Goal: Transaction & Acquisition: Purchase product/service

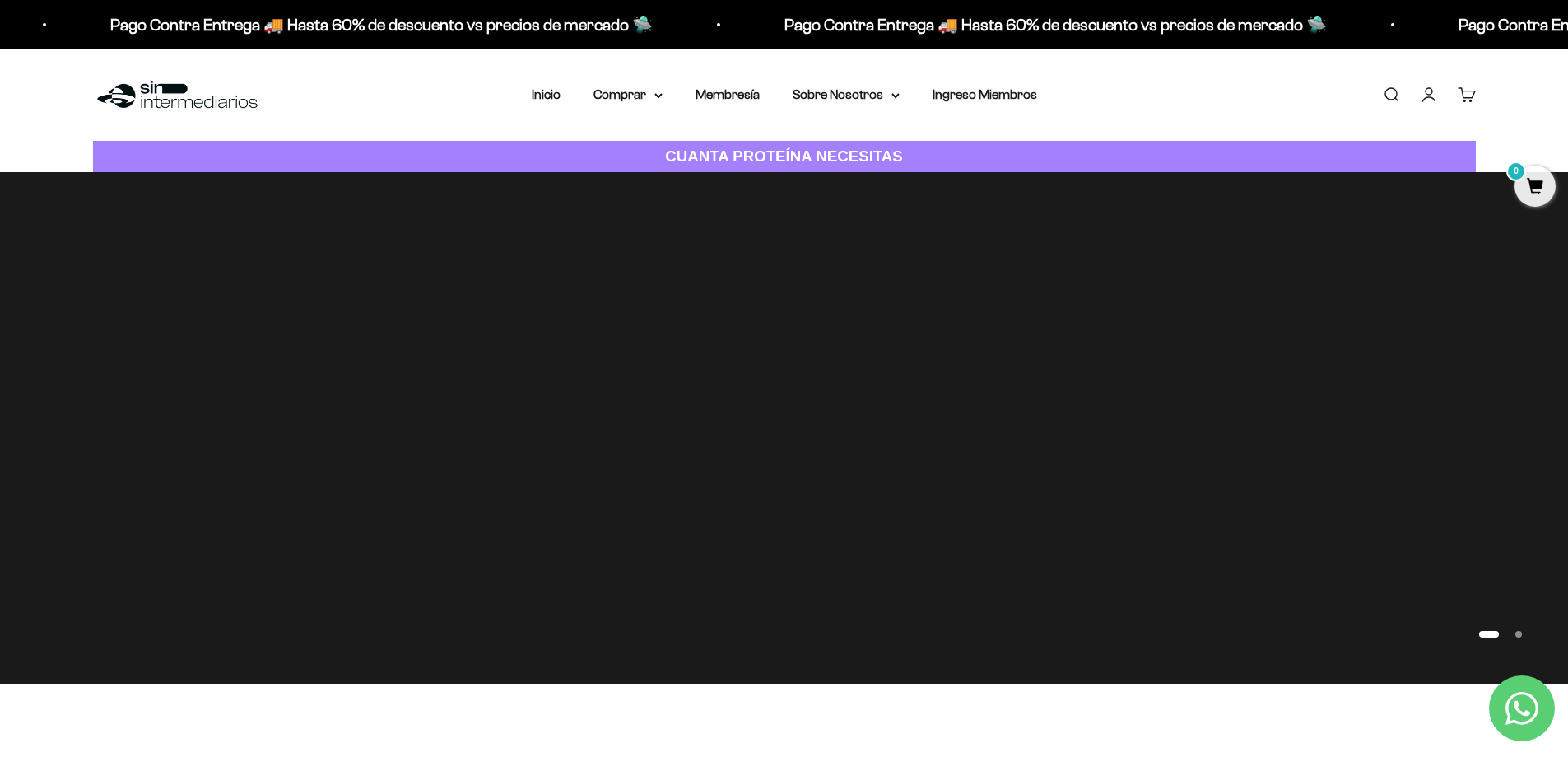
click at [1426, 97] on link "Iniciar sesión" at bounding box center [1429, 95] width 18 height 18
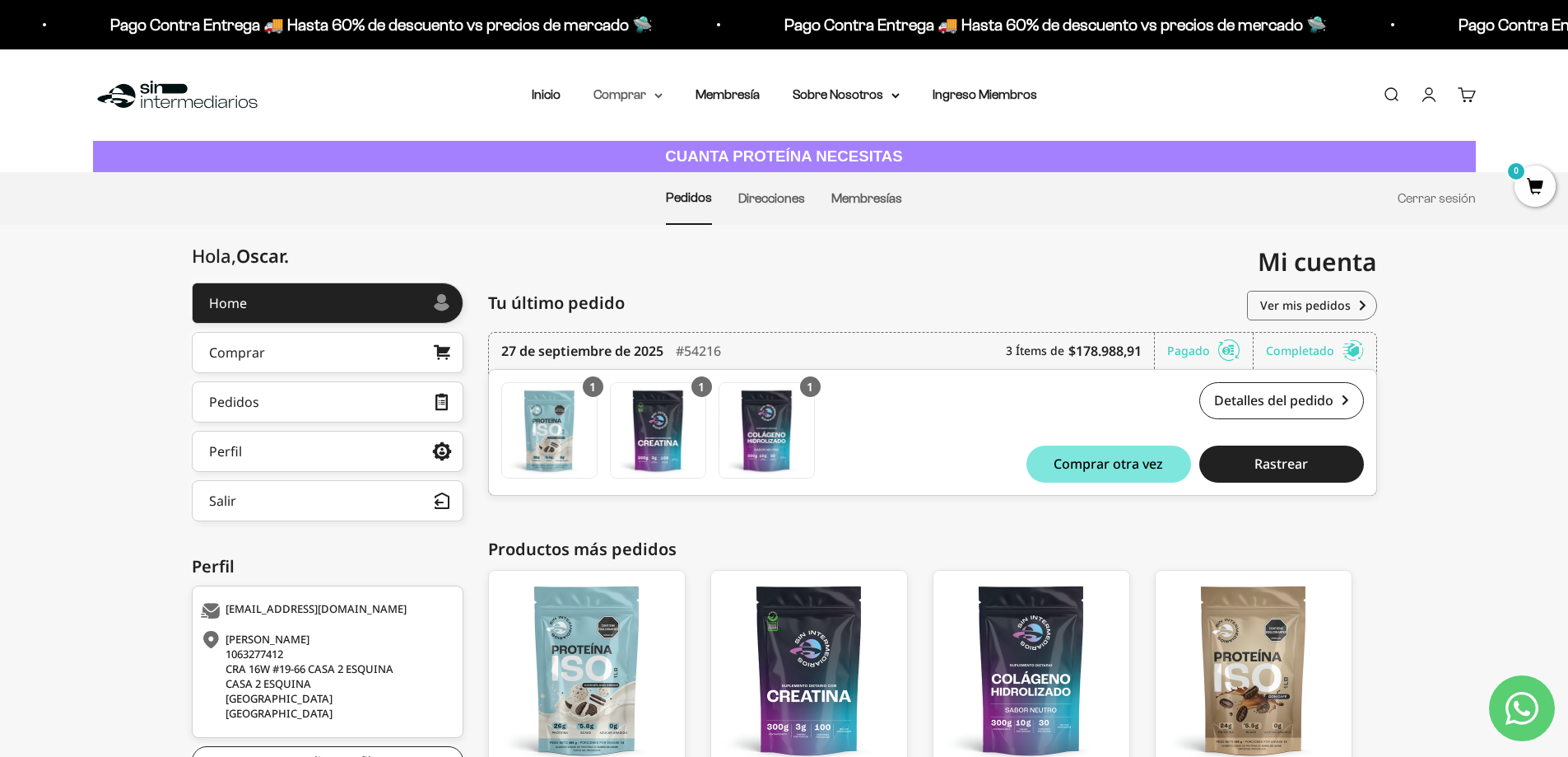
click at [624, 92] on summary "Comprar" at bounding box center [627, 95] width 69 height 21
click at [654, 239] on span "Todos Los Productos" at bounding box center [663, 240] width 121 height 14
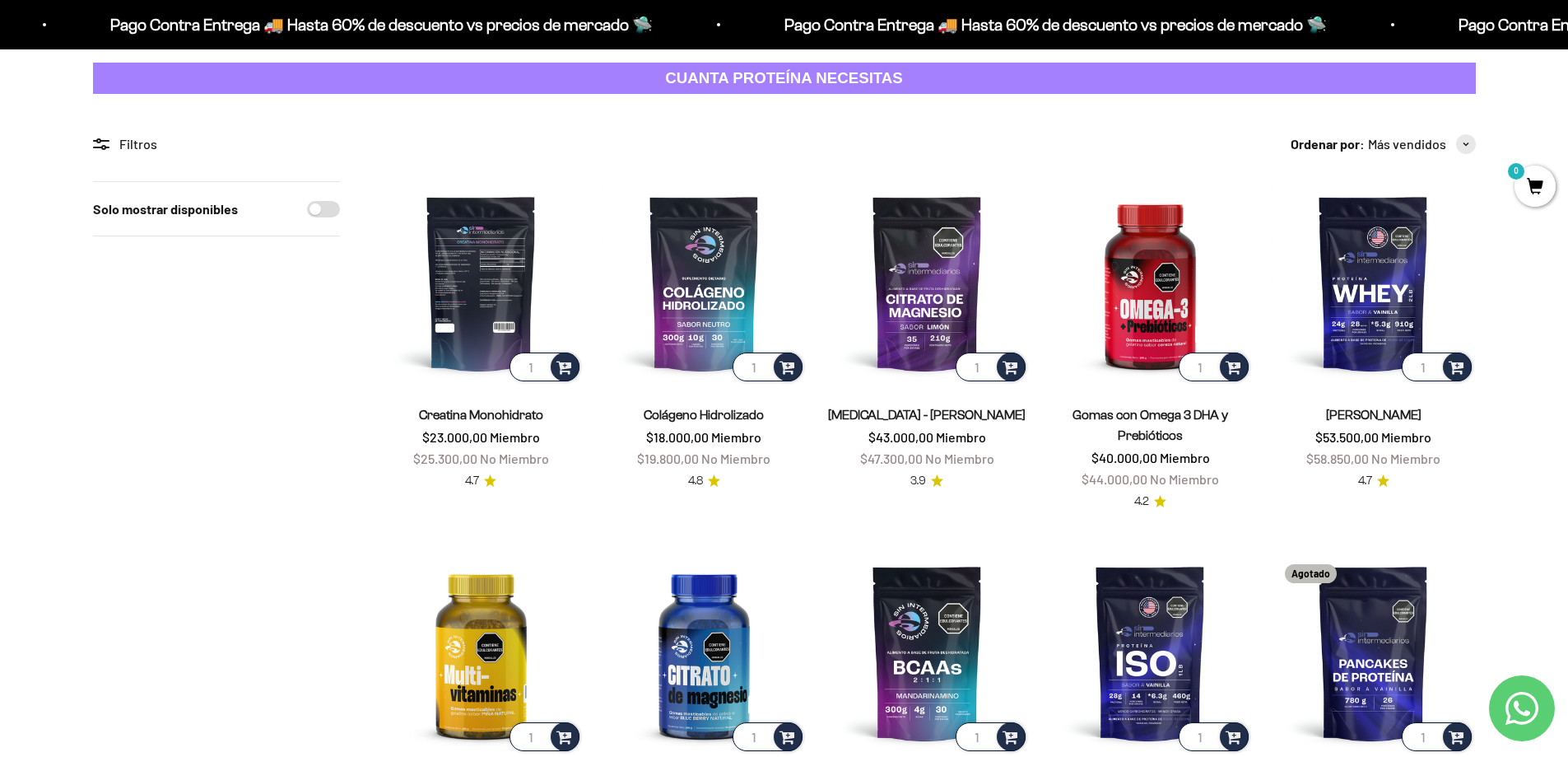
scroll to position [82, 0]
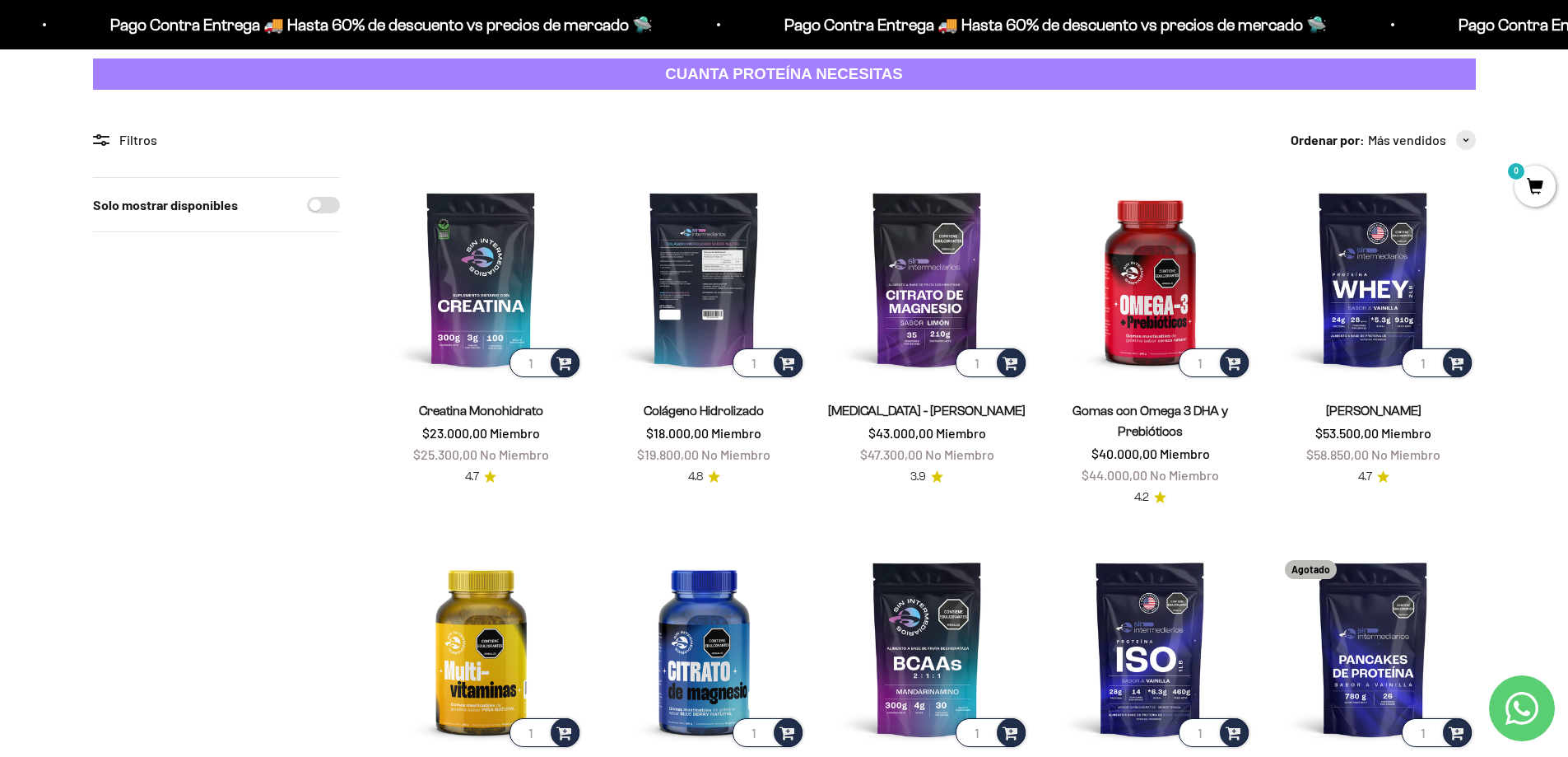
click at [683, 294] on img at bounding box center [704, 279] width 204 height 204
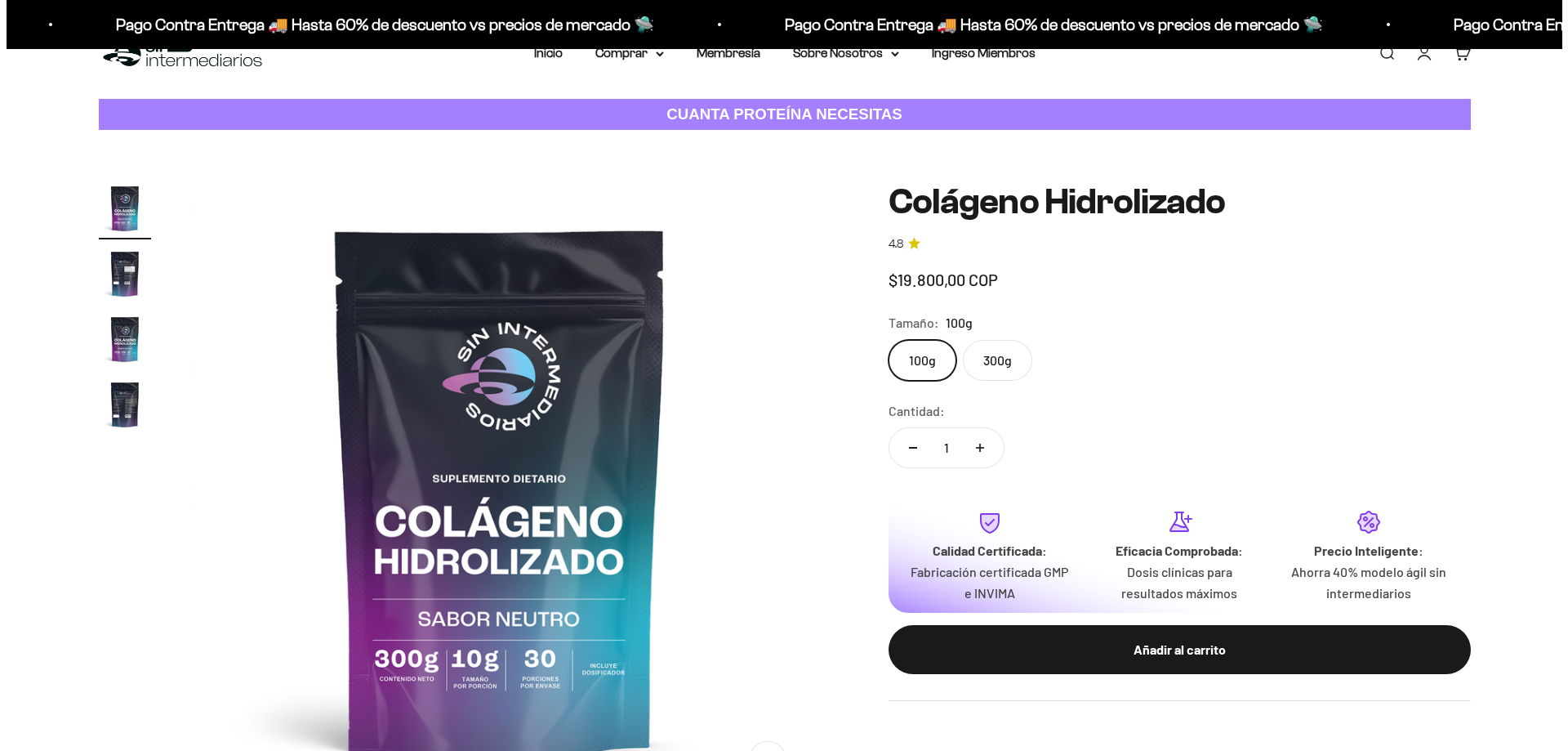
scroll to position [82, 0]
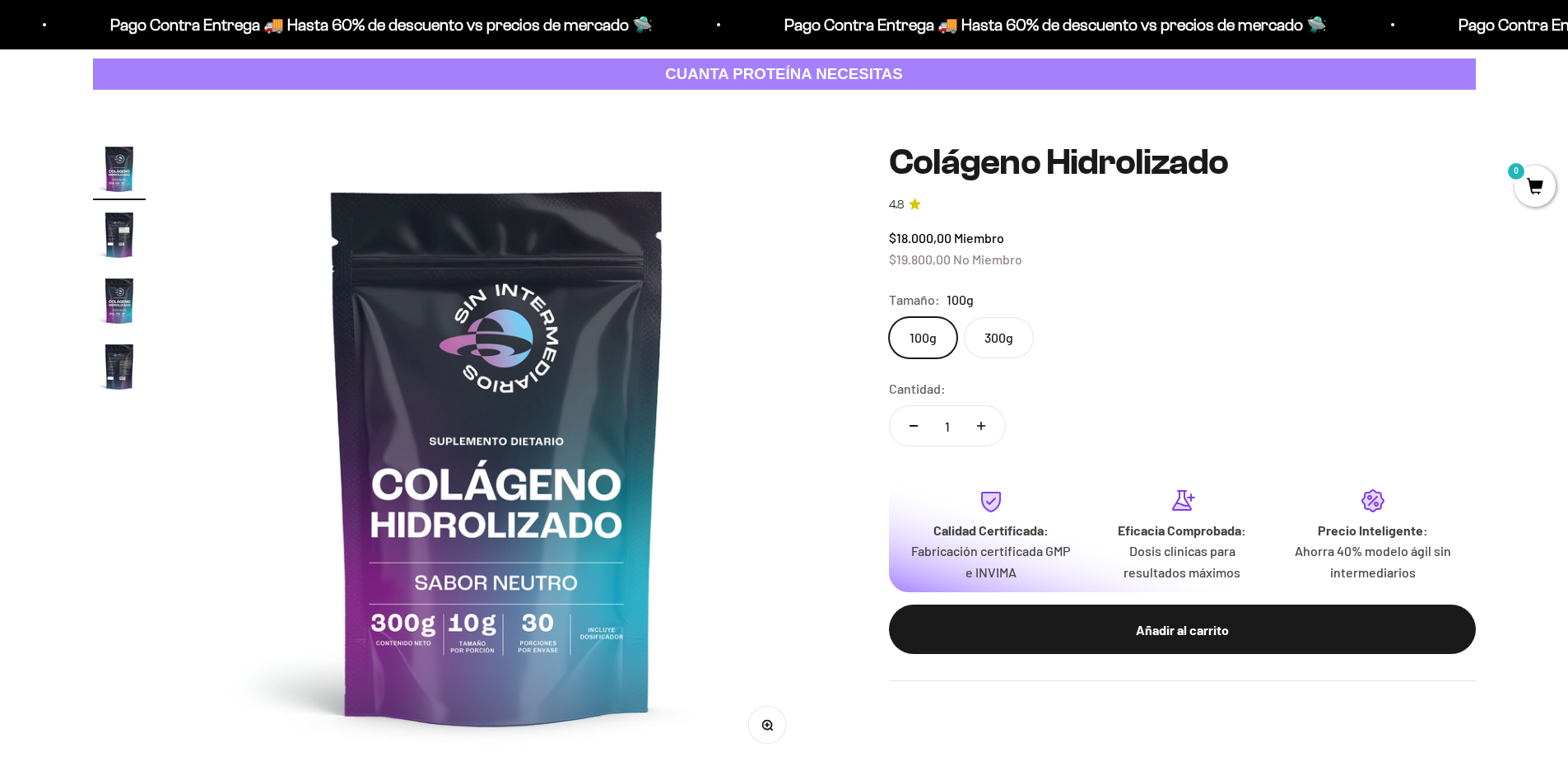
click at [1008, 348] on label "300g" at bounding box center [999, 338] width 70 height 41
click at [889, 317] on input "300g" at bounding box center [888, 316] width 1 height 1
click at [981, 425] on icon "Aumentar cantidad" at bounding box center [981, 425] width 0 height 8
type input "2"
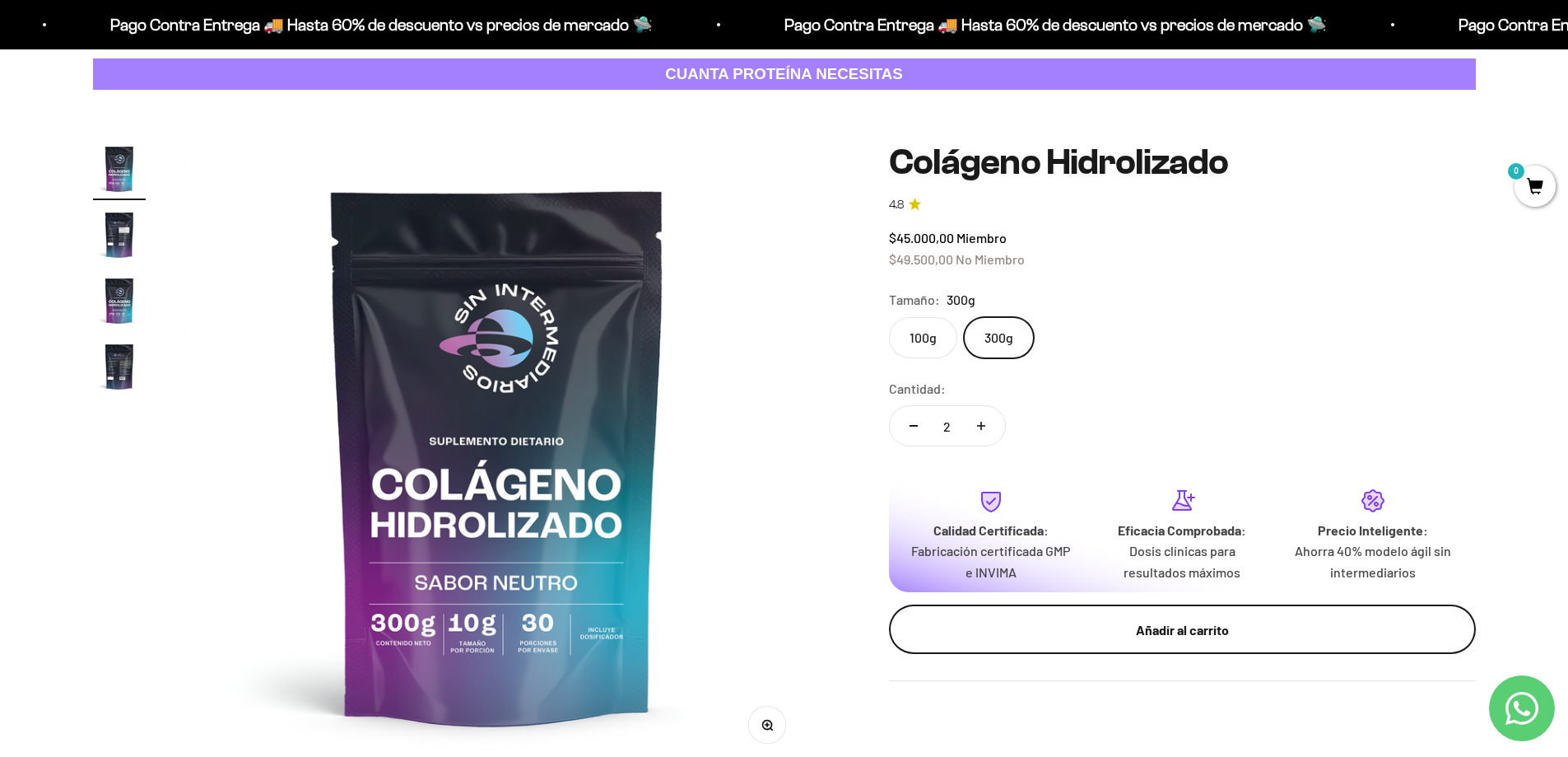
click at [1176, 618] on button "Añadir al carrito" at bounding box center [1182, 628] width 587 height 49
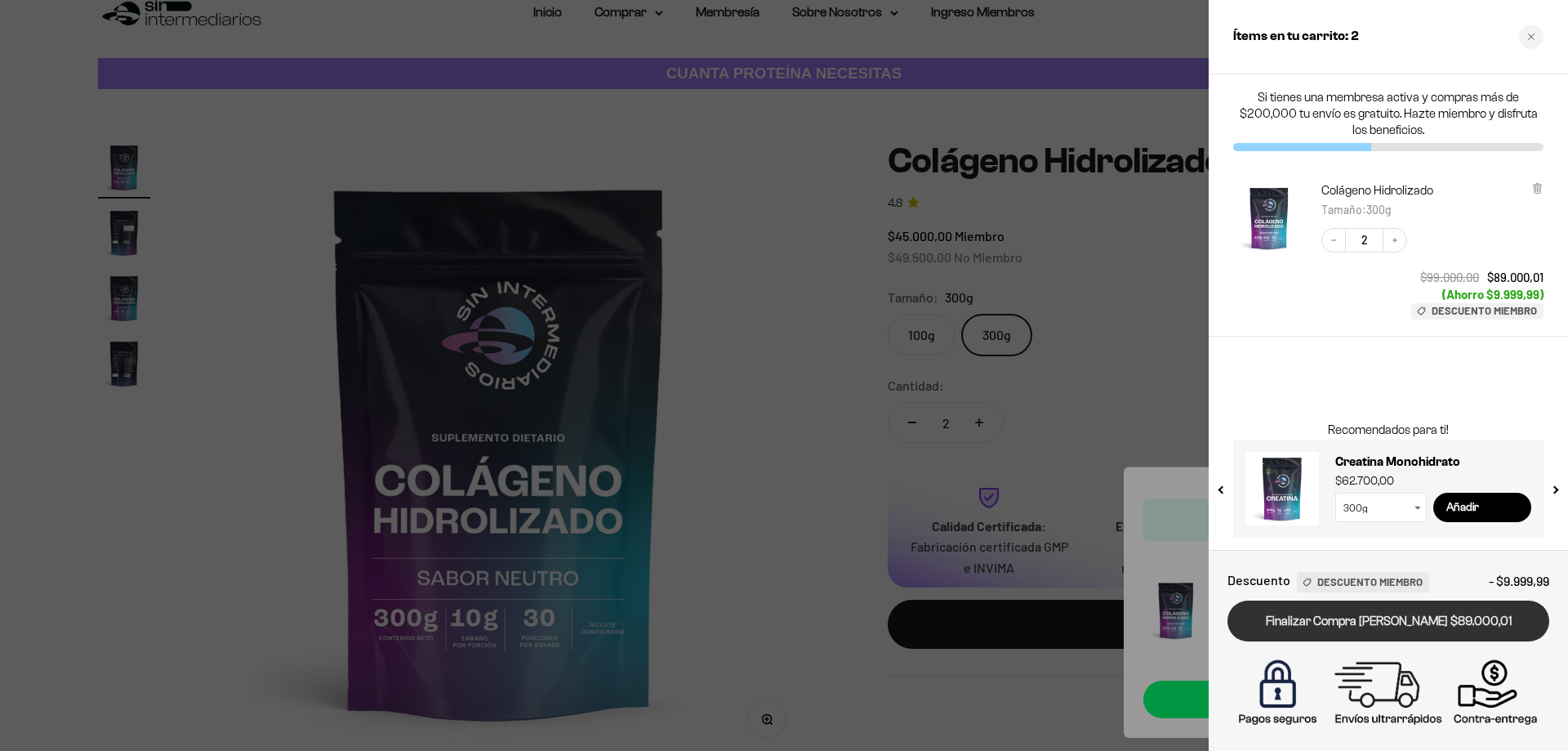
click at [1357, 614] on link "Finalizar Compra [PERSON_NAME] $89.000,01" at bounding box center [1387, 621] width 322 height 42
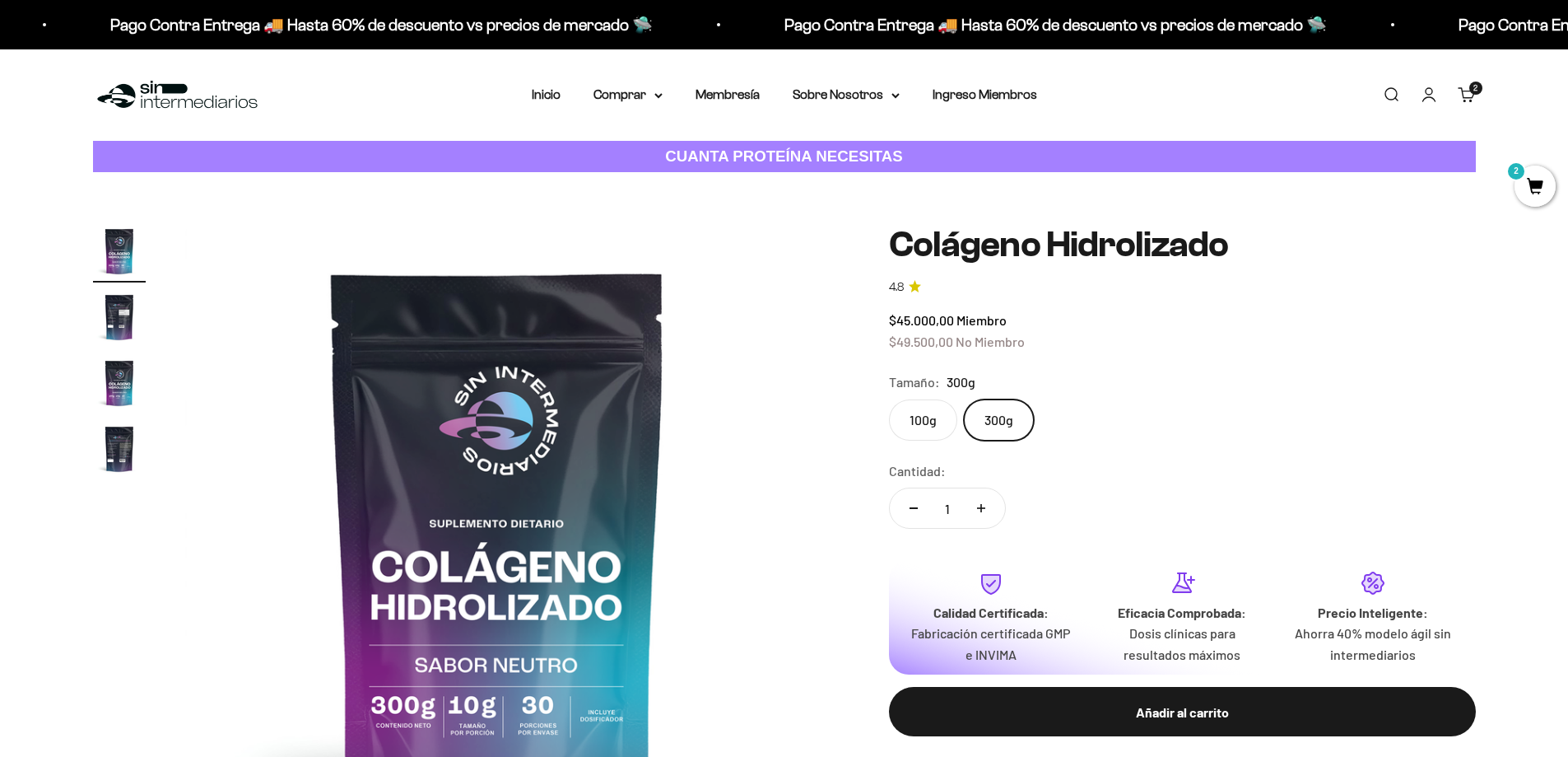
click at [1431, 89] on link "Cuenta" at bounding box center [1429, 95] width 18 height 18
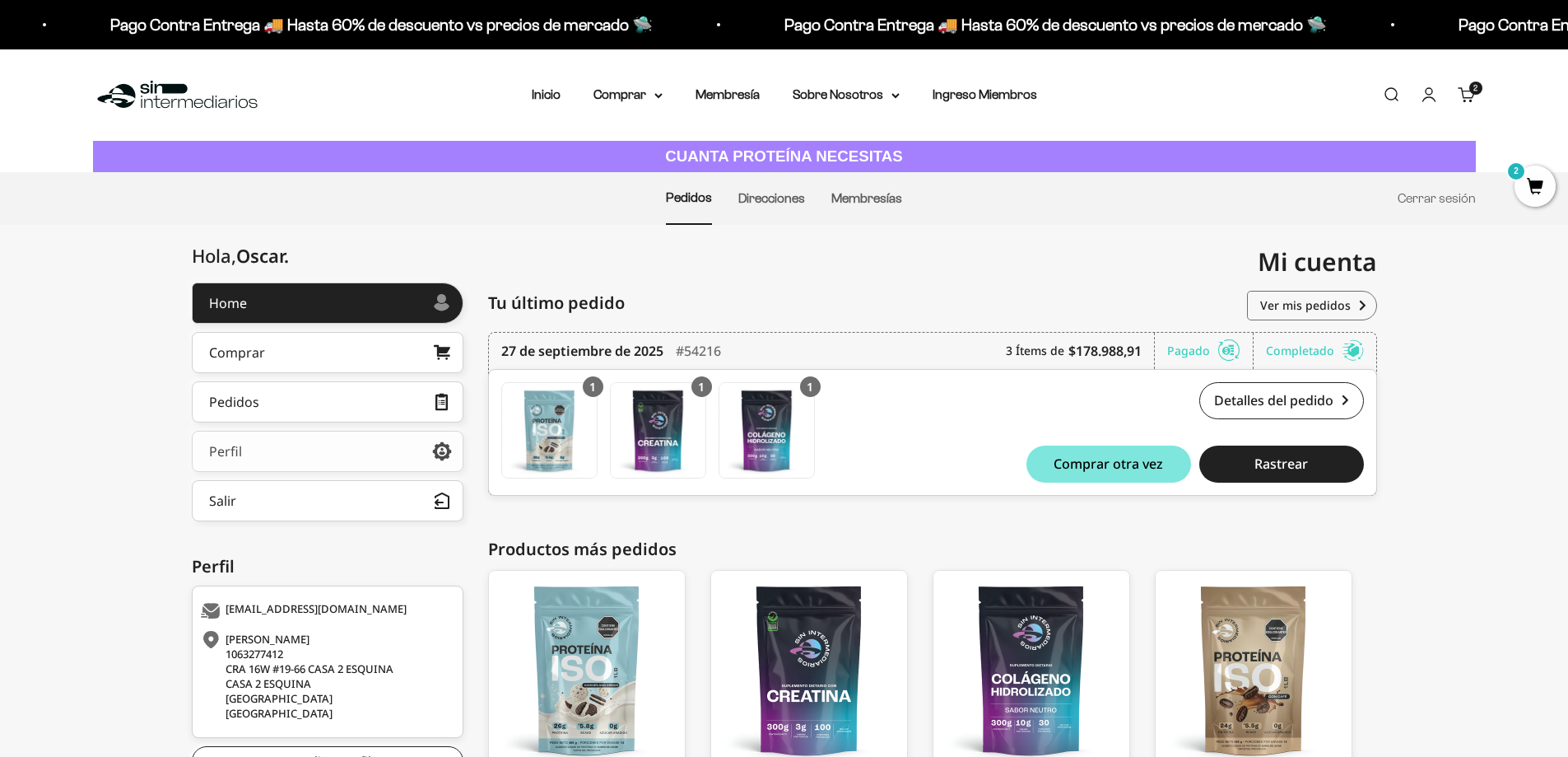
click at [259, 447] on link "Perfil" at bounding box center [328, 451] width 272 height 41
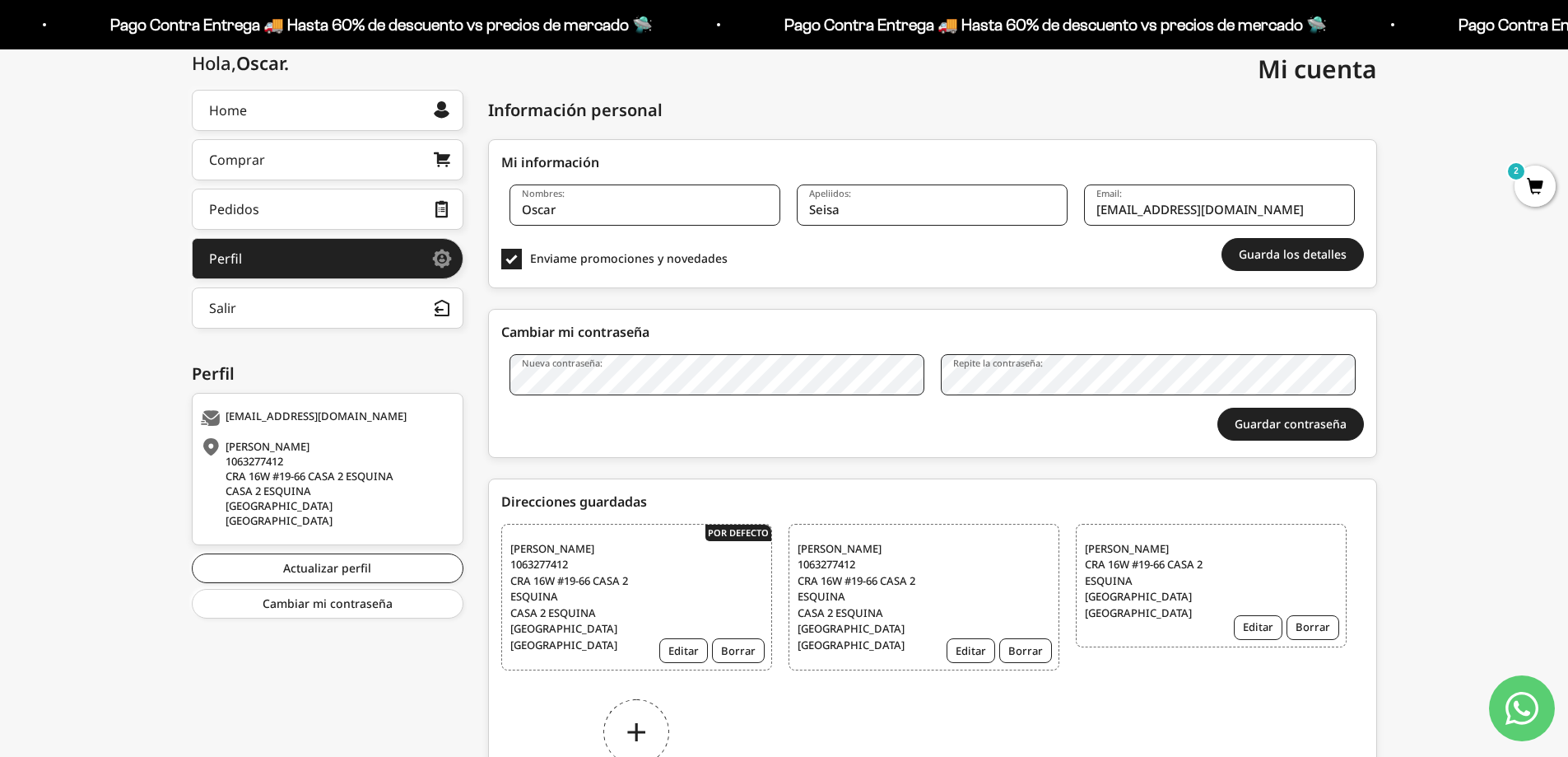
scroll to position [247, 0]
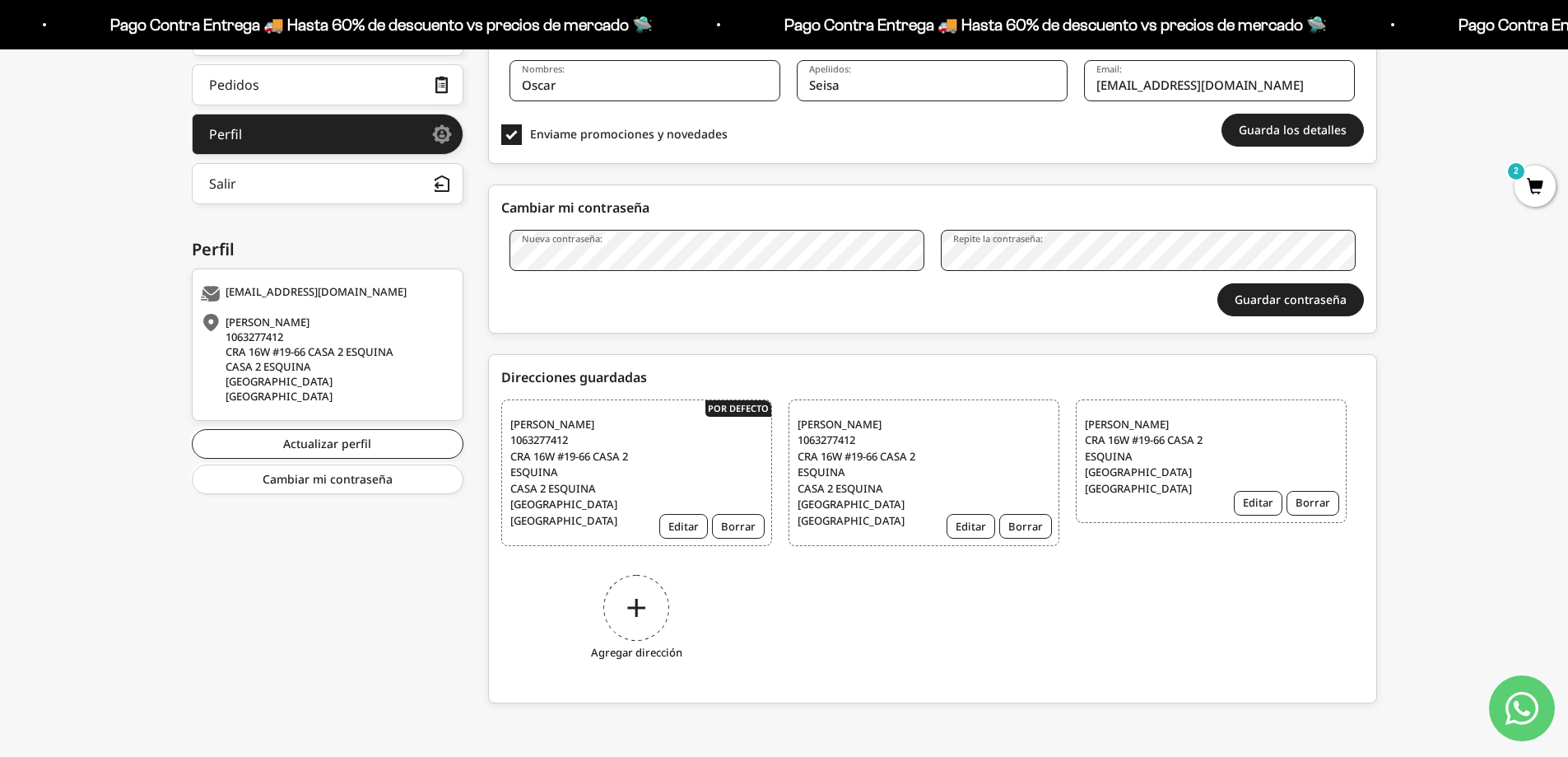
click at [650, 594] on div "Agregar dirección" at bounding box center [636, 620] width 271 height 123
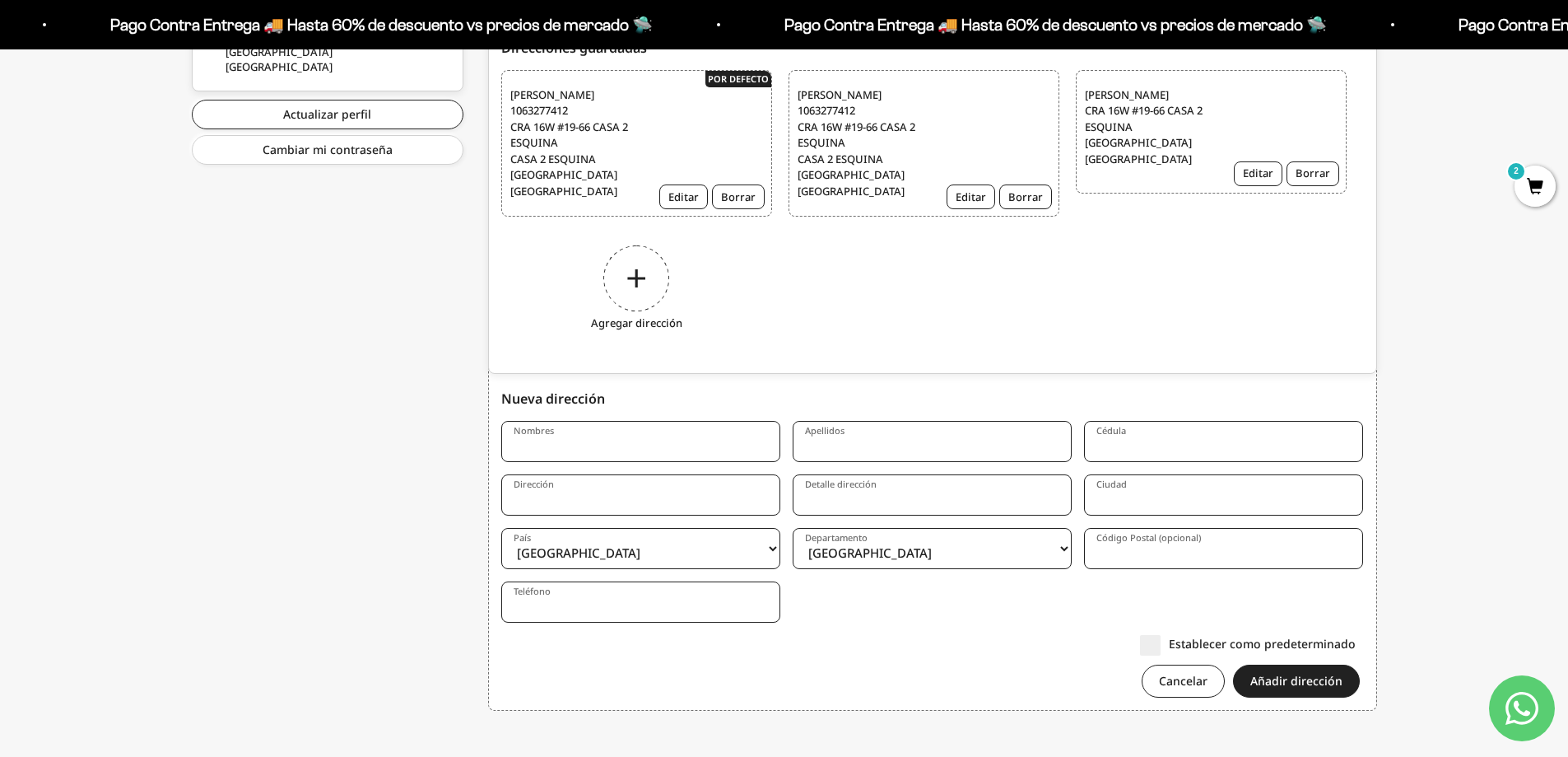
scroll to position [653, 0]
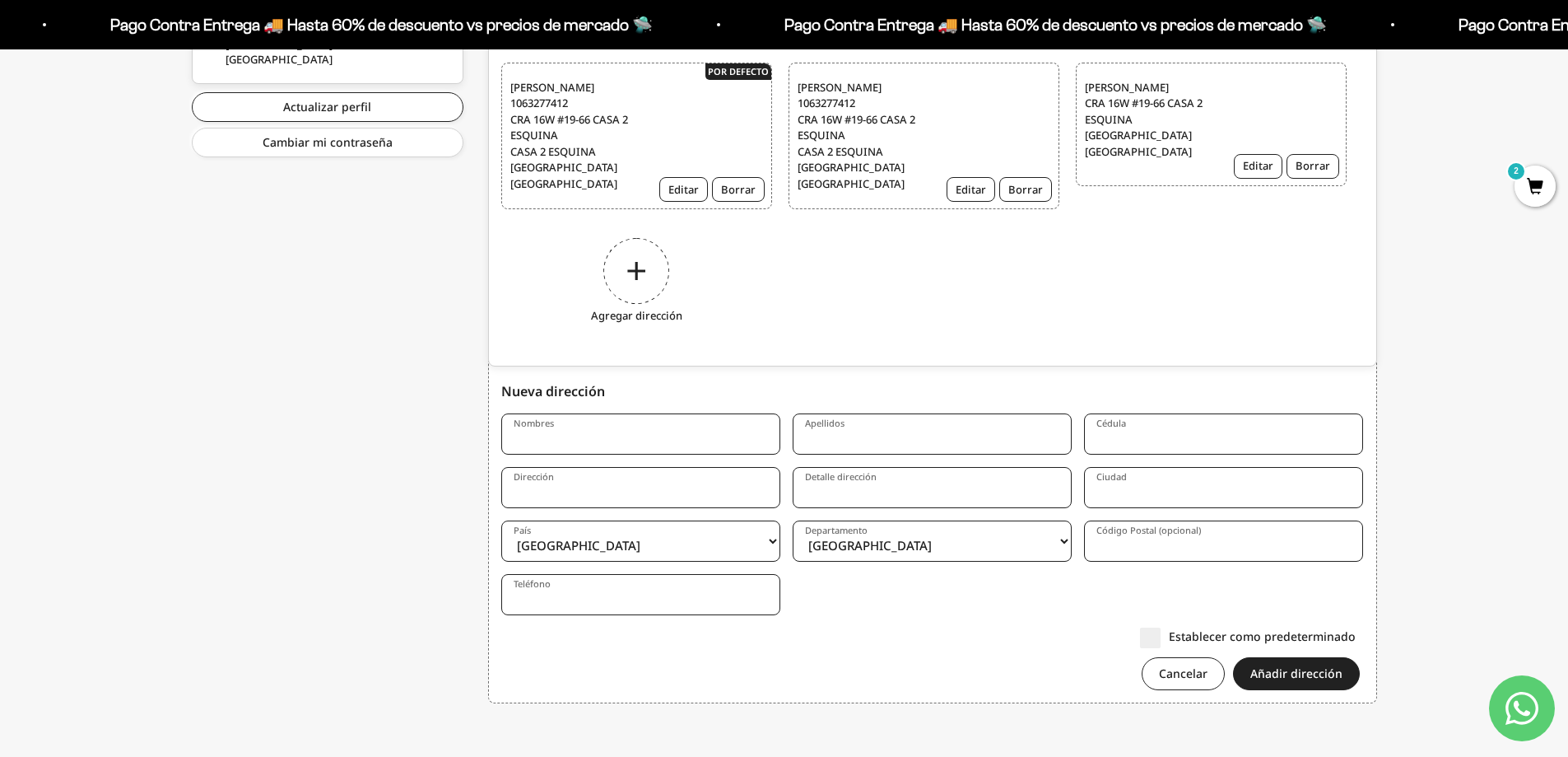
click at [590, 440] on input "Nombres" at bounding box center [641, 433] width 279 height 41
type input "e"
type input "ELCIRA"
type input "PRADO"
type input "50940613"
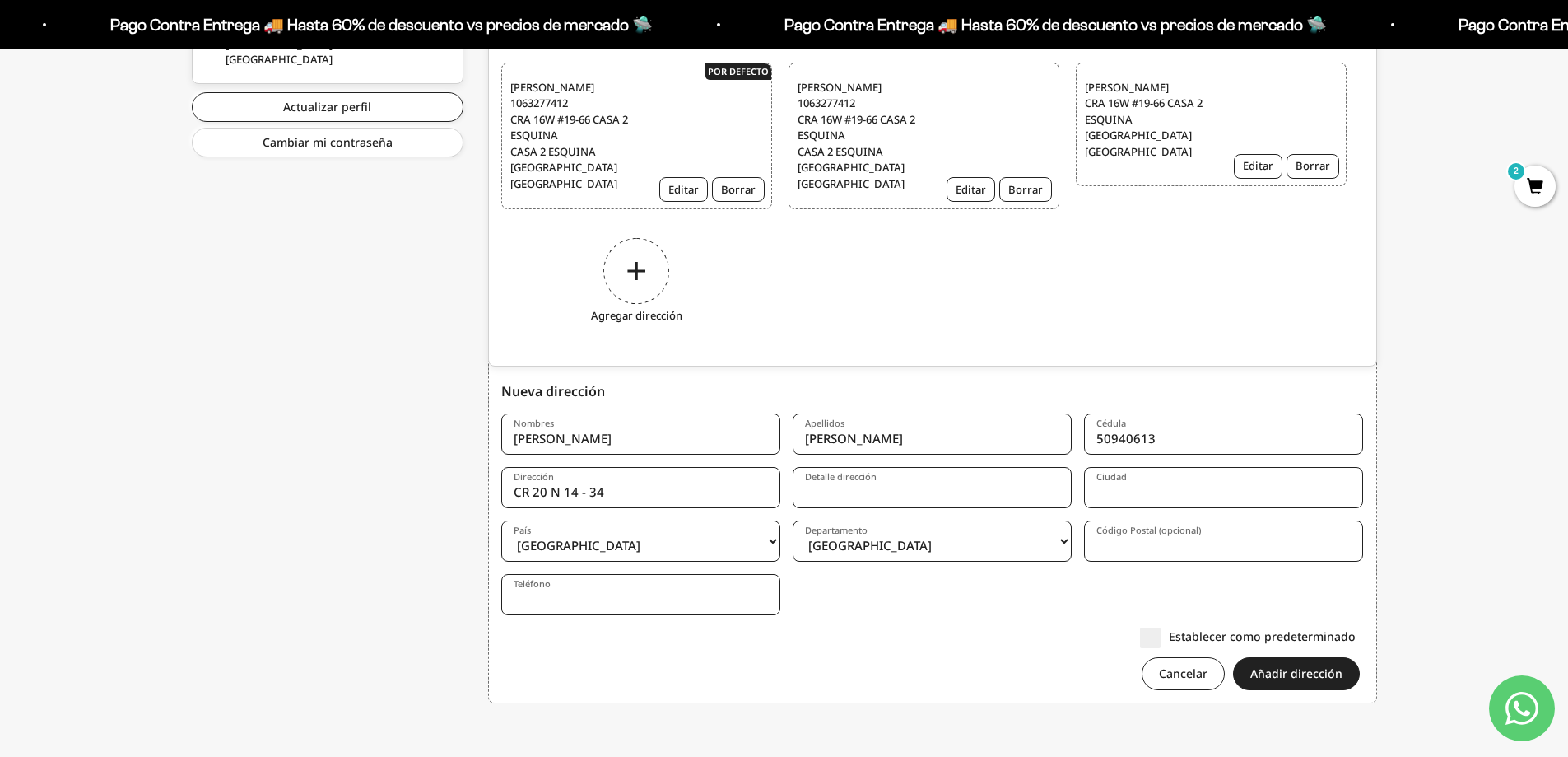
type input "CR 20 N 14 - 34"
type input "CLL PPAL BRR EL MIRADOR"
type input "MONTELIBANO"
click at [885, 602] on form "Nombres ELCIRA Apellidos PRADO Cédula 50940613 Dirección CR 20 N 14 - 34 Detall…" at bounding box center [932, 557] width 862 height 289
click at [896, 549] on select "Amazonas Antioquia Arauca Atlántico Bogotá Bolívar Boyacá Caldas Caquetá Casana…" at bounding box center [932, 541] width 279 height 41
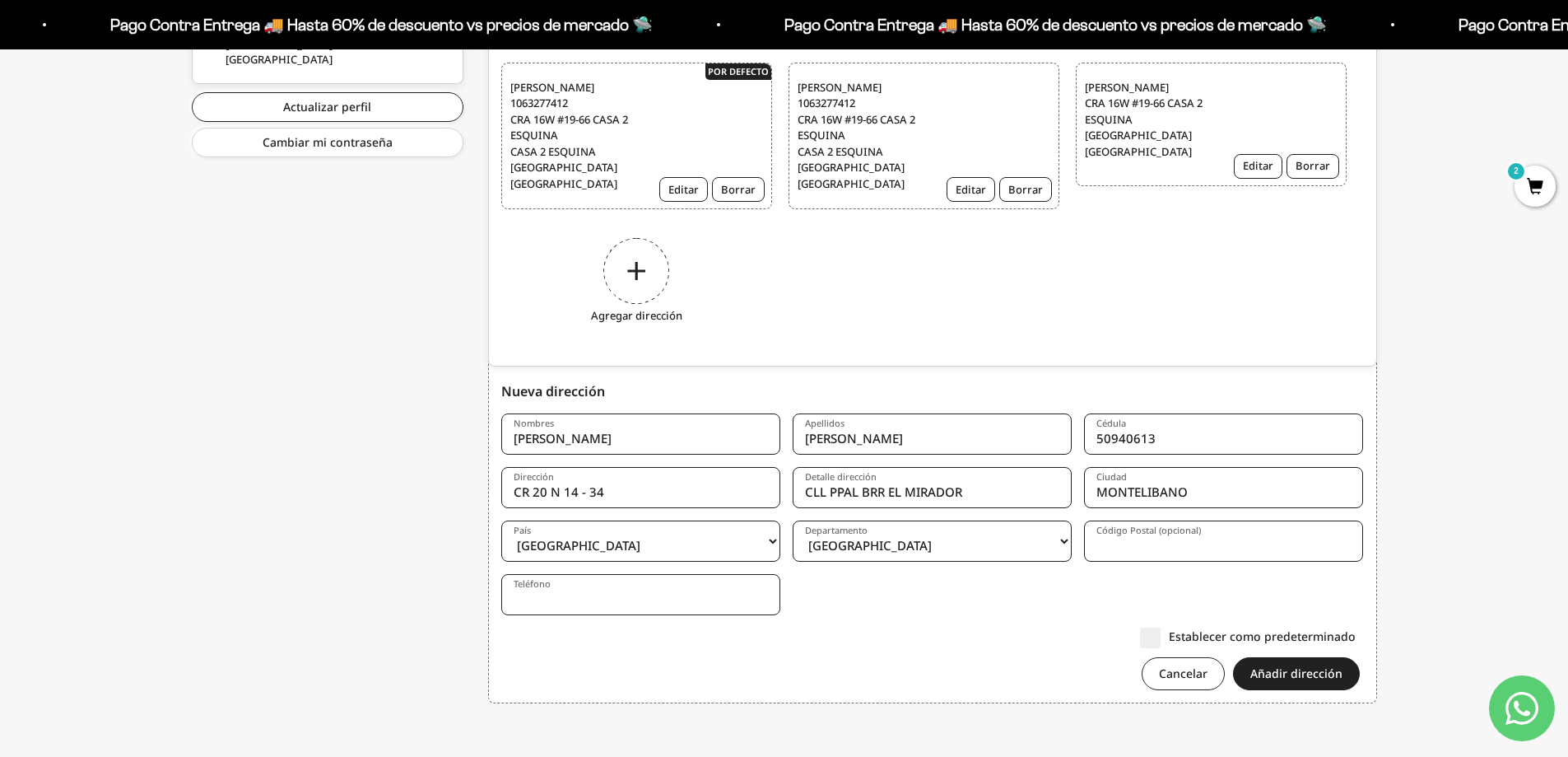
select select "Córdoba"
click at [792, 520] on select "Amazonas Antioquia Arauca Atlántico Bogotá Bolívar Boyacá Caldas Caquetá Casana…" at bounding box center [932, 541] width 279 height 41
click at [1147, 545] on input "Código Postal (opcional)" at bounding box center [1223, 541] width 279 height 41
click at [1129, 542] on input "Código Postal (opcional)" at bounding box center [1223, 541] width 279 height 41
type input "234001"
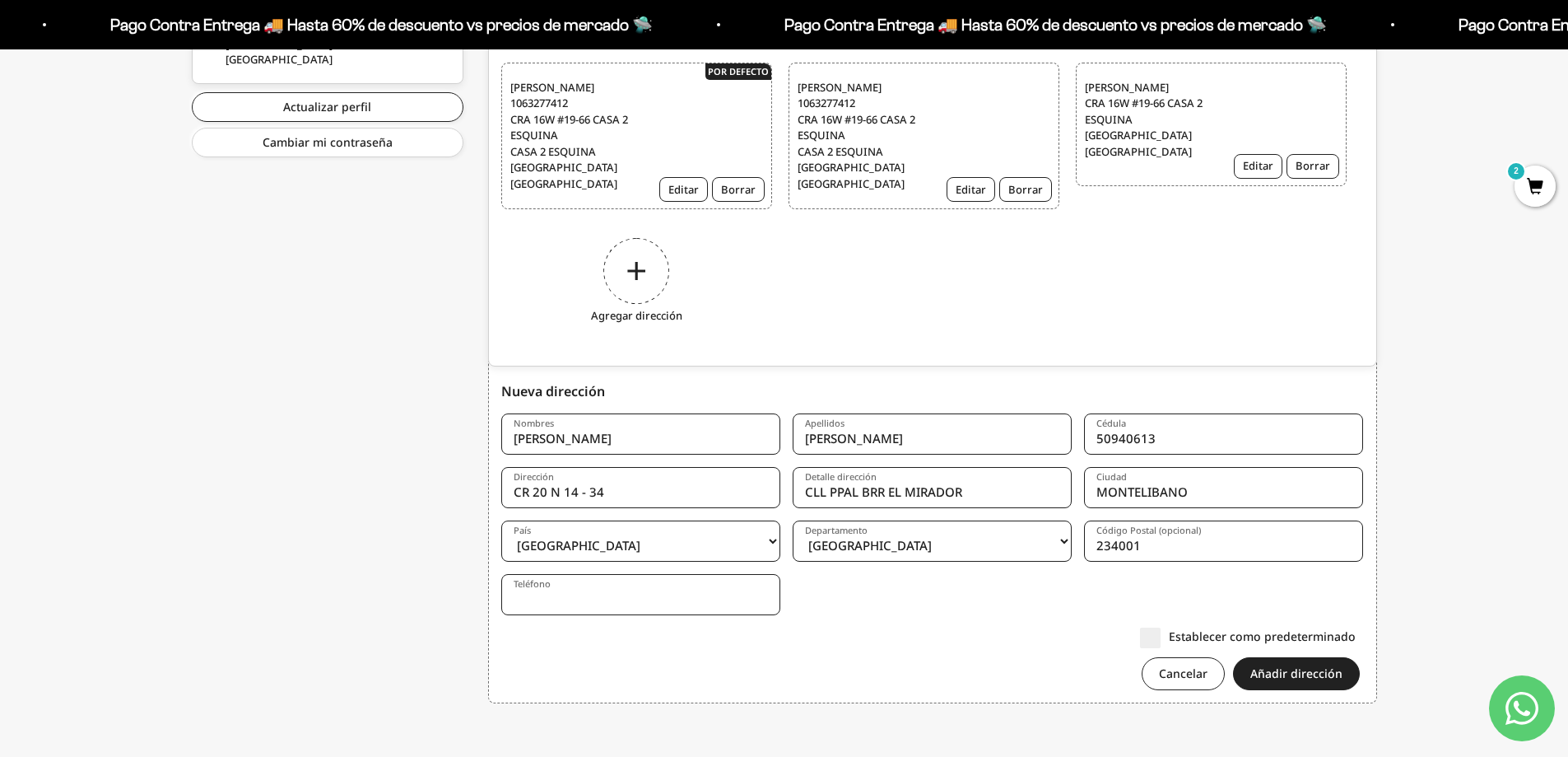
type input "1"
type input "3107083068"
click at [625, 496] on input "CR 20 N 14 - 34" at bounding box center [641, 487] width 279 height 41
click at [576, 491] on input "CR 20 N 14 - 34 EL MIRADOR" at bounding box center [641, 487] width 279 height 41
type input "CR 20 N 14 A - 34 EL MIRADOR"
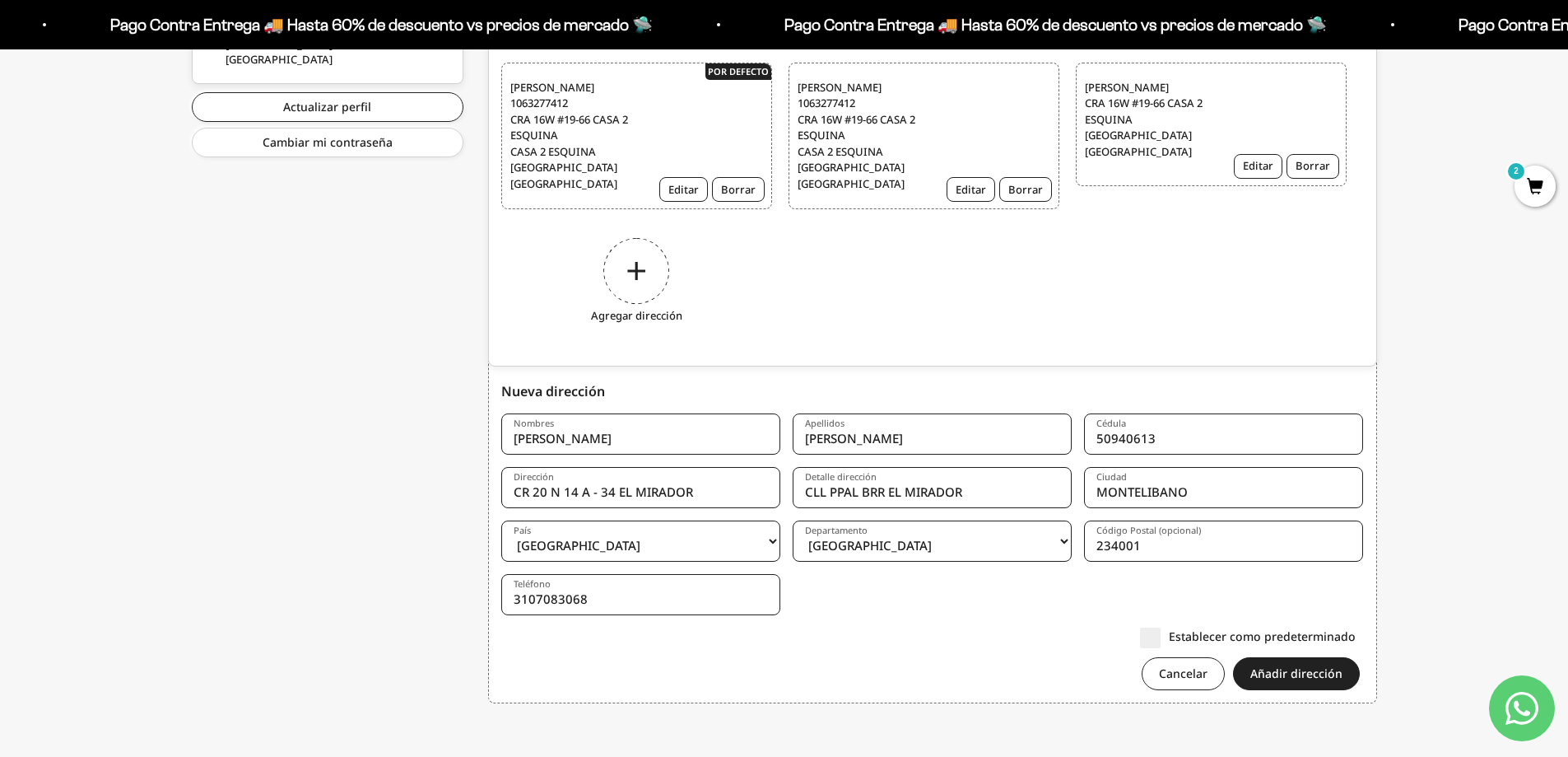
click at [980, 483] on input "CLL PPAL BRR EL MIRADOR" at bounding box center [932, 487] width 279 height 41
click at [927, 622] on form "Nombres ELCIRA Apellidos PRADO Cédula 50940613 Dirección CR 20 N 14 A - 34 EL M…" at bounding box center [932, 557] width 862 height 289
click at [884, 488] on input "CLL PPAL BRR EL MIRADOR IGLESIA EVANG" at bounding box center [932, 487] width 279 height 41
type input "CLL PPAL BR MIRADOR [DEMOGRAPHIC_DATA] [DEMOGRAPHIC_DATA]"
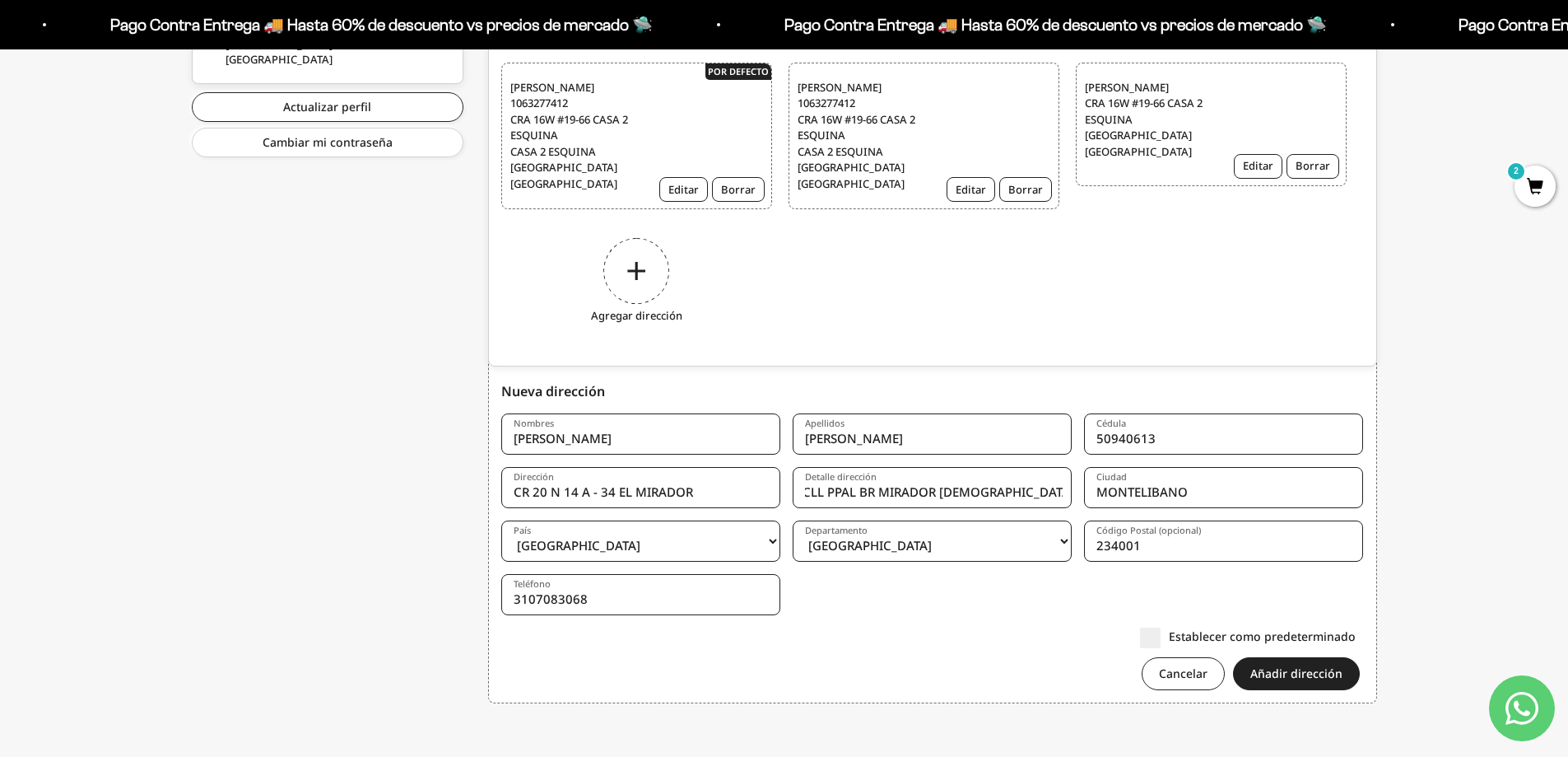
click at [902, 590] on form "Nombres ELCIRA Apellidos PRADO Cédula 50940613 Dirección CR 20 N 14 A - 34 EL M…" at bounding box center [932, 557] width 862 height 289
click at [1275, 668] on button "Añadir dirección" at bounding box center [1296, 673] width 127 height 33
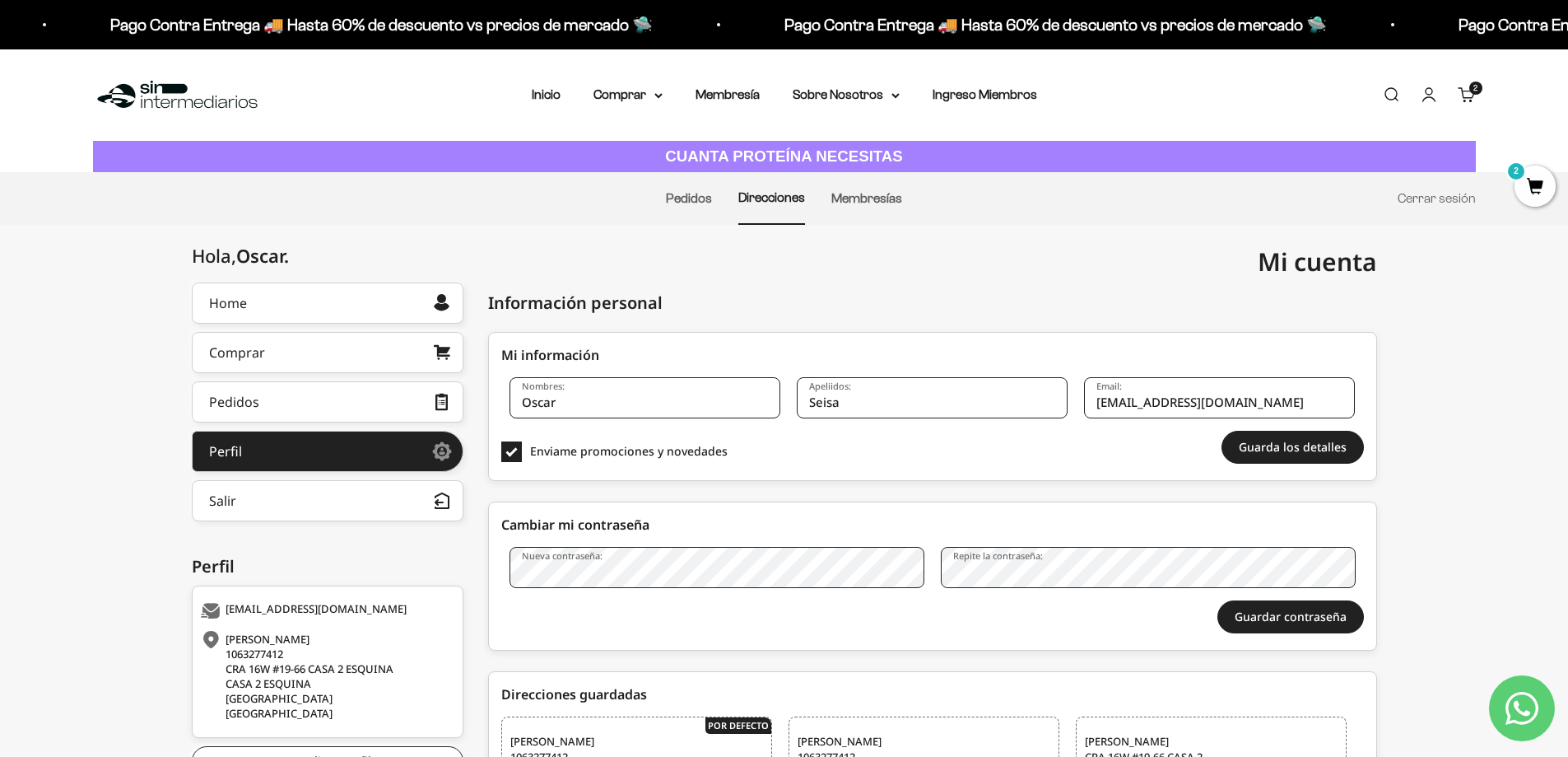
click at [1529, 180] on span "2" at bounding box center [1535, 186] width 41 height 41
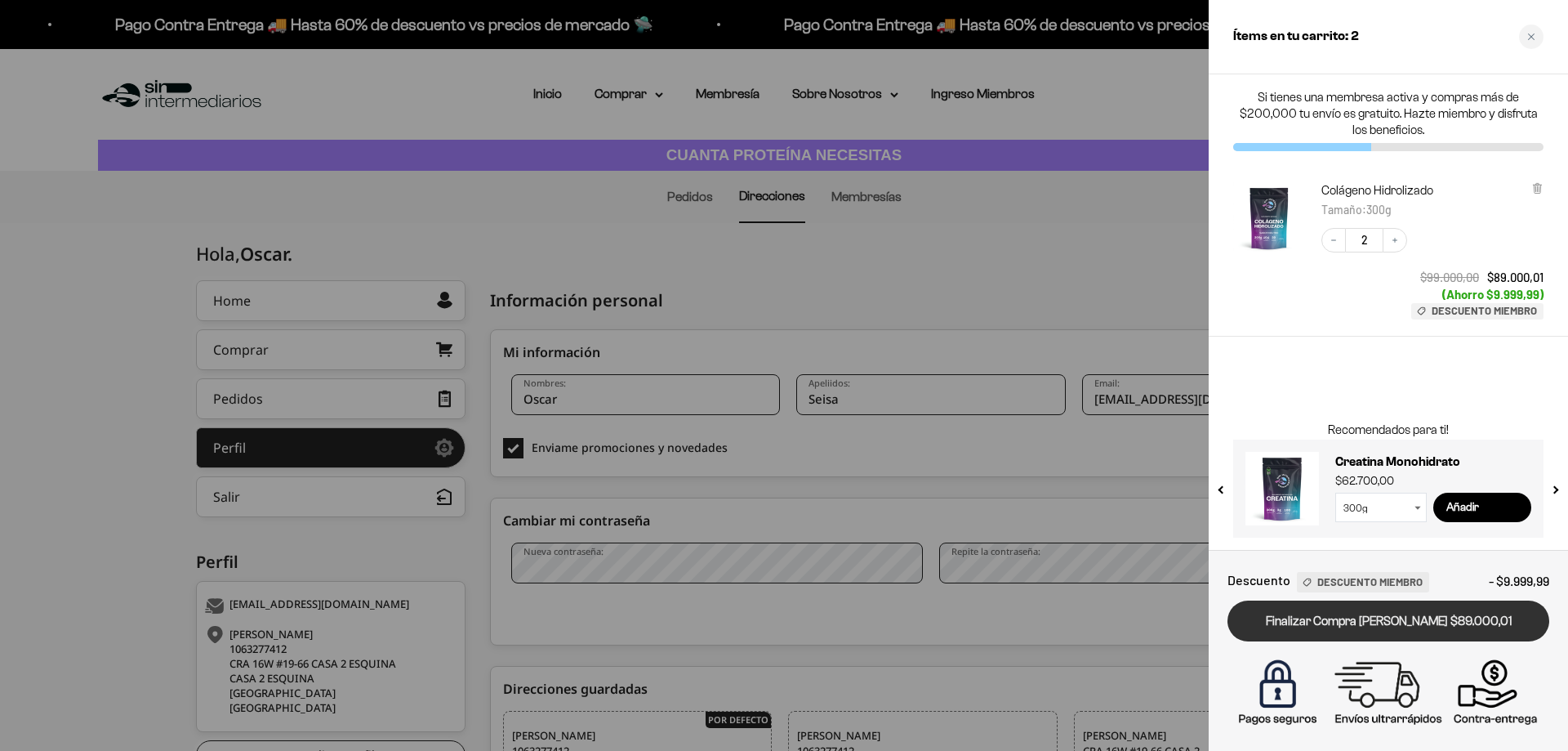
click at [1343, 614] on link "Finalizar Compra Segura $89.000,01" at bounding box center [1387, 621] width 322 height 42
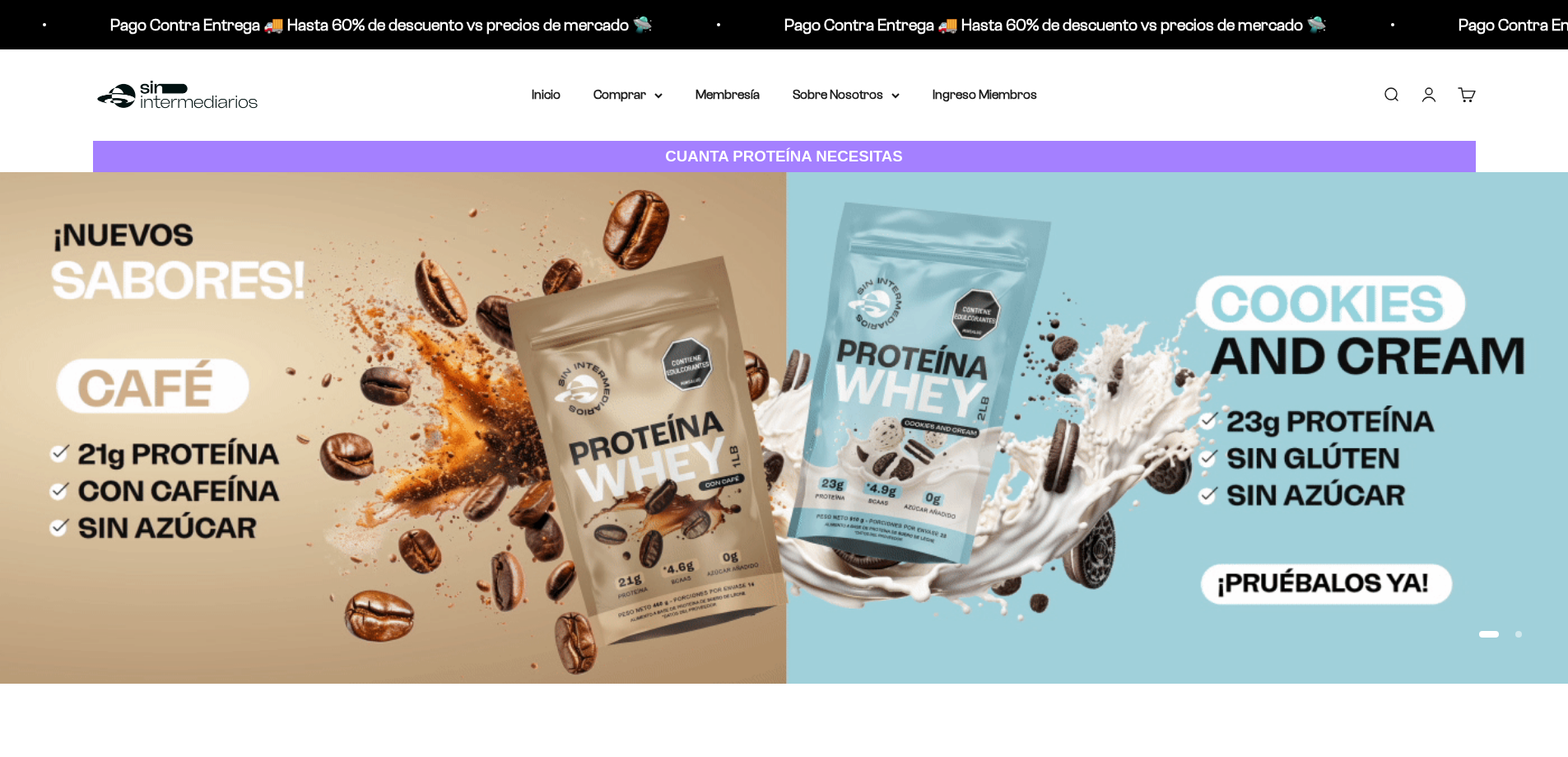
click at [1428, 91] on link "Cuenta" at bounding box center [1429, 95] width 18 height 18
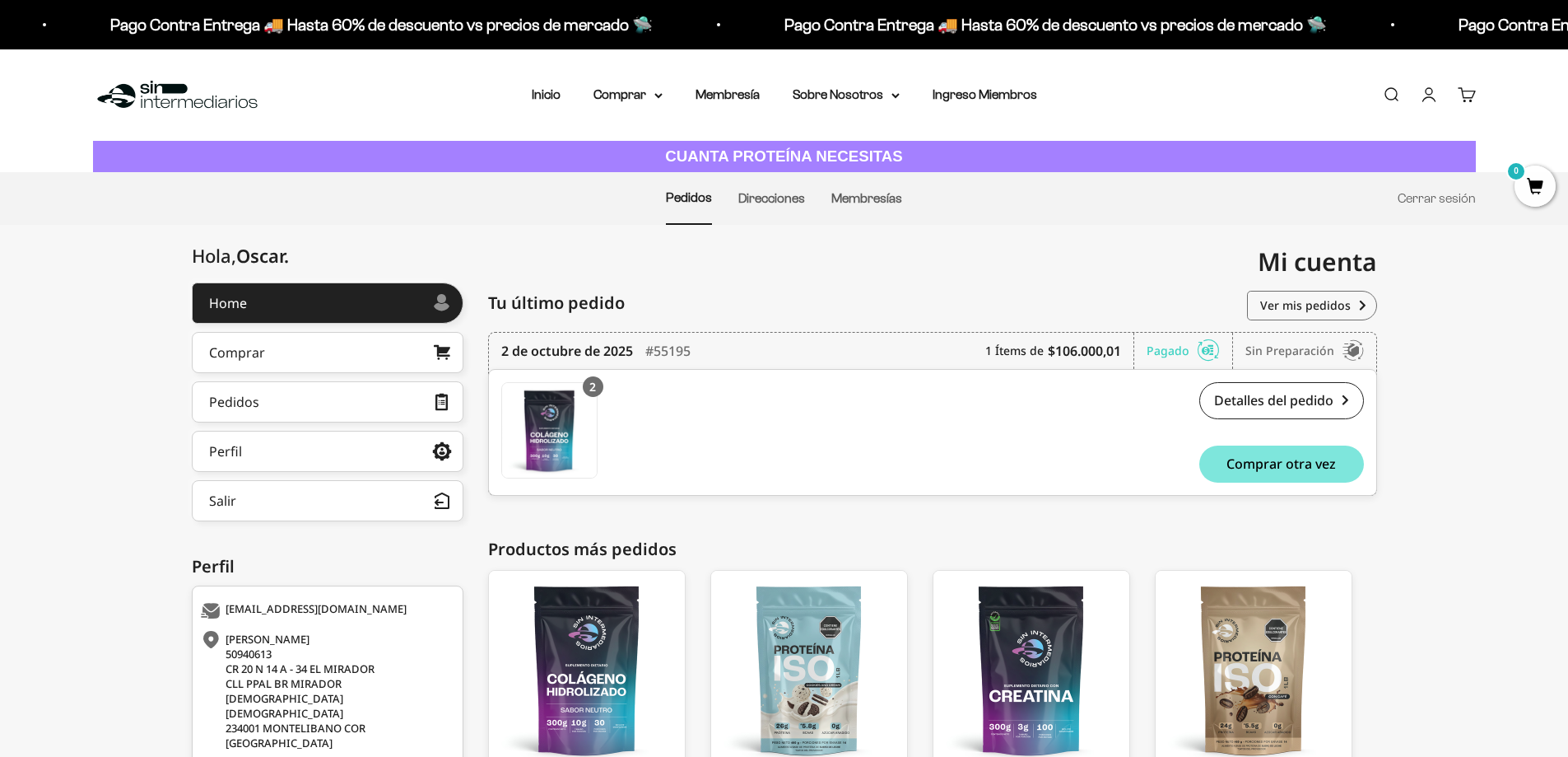
scroll to position [140, 0]
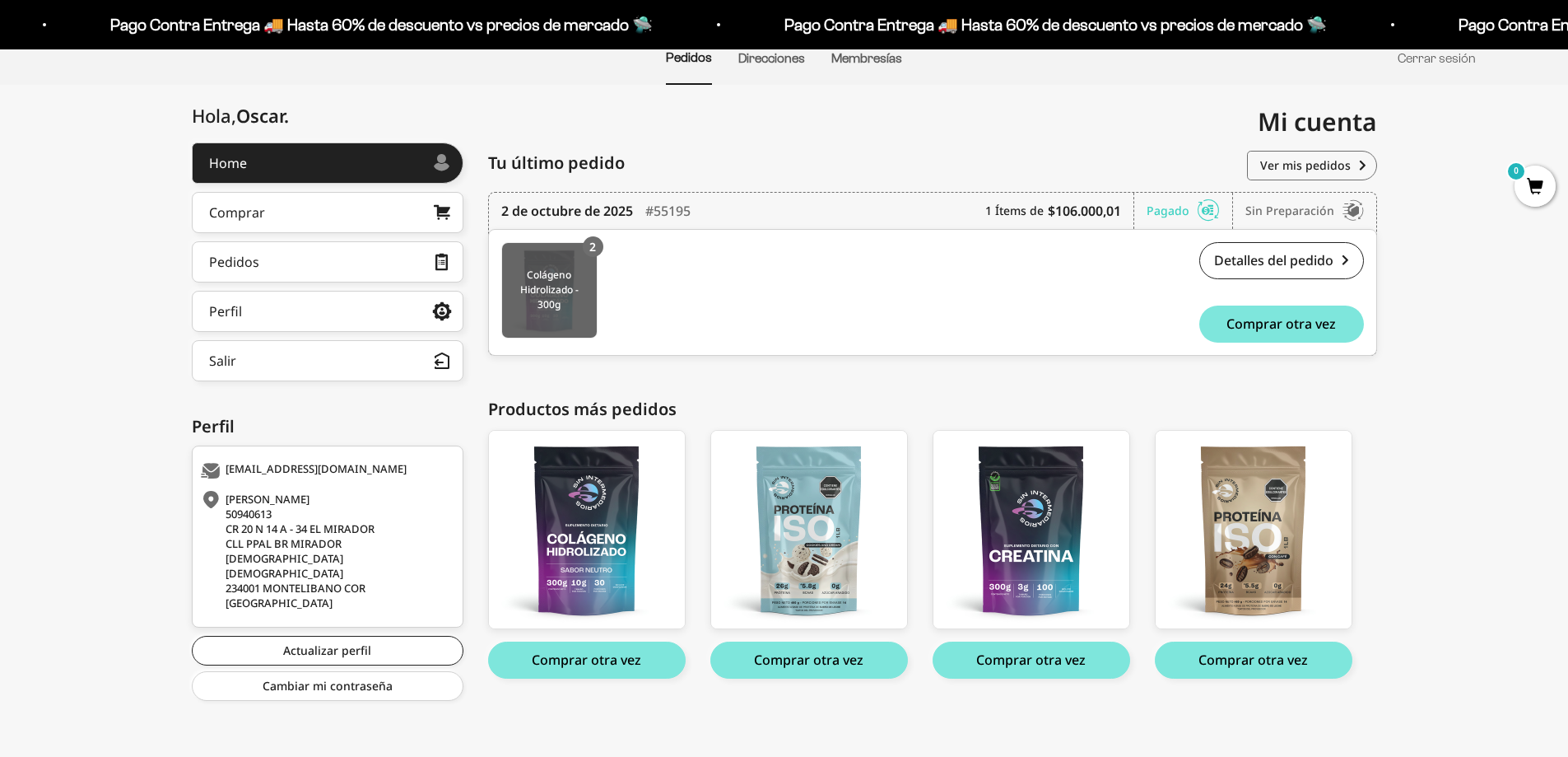
click at [552, 279] on img at bounding box center [549, 290] width 95 height 95
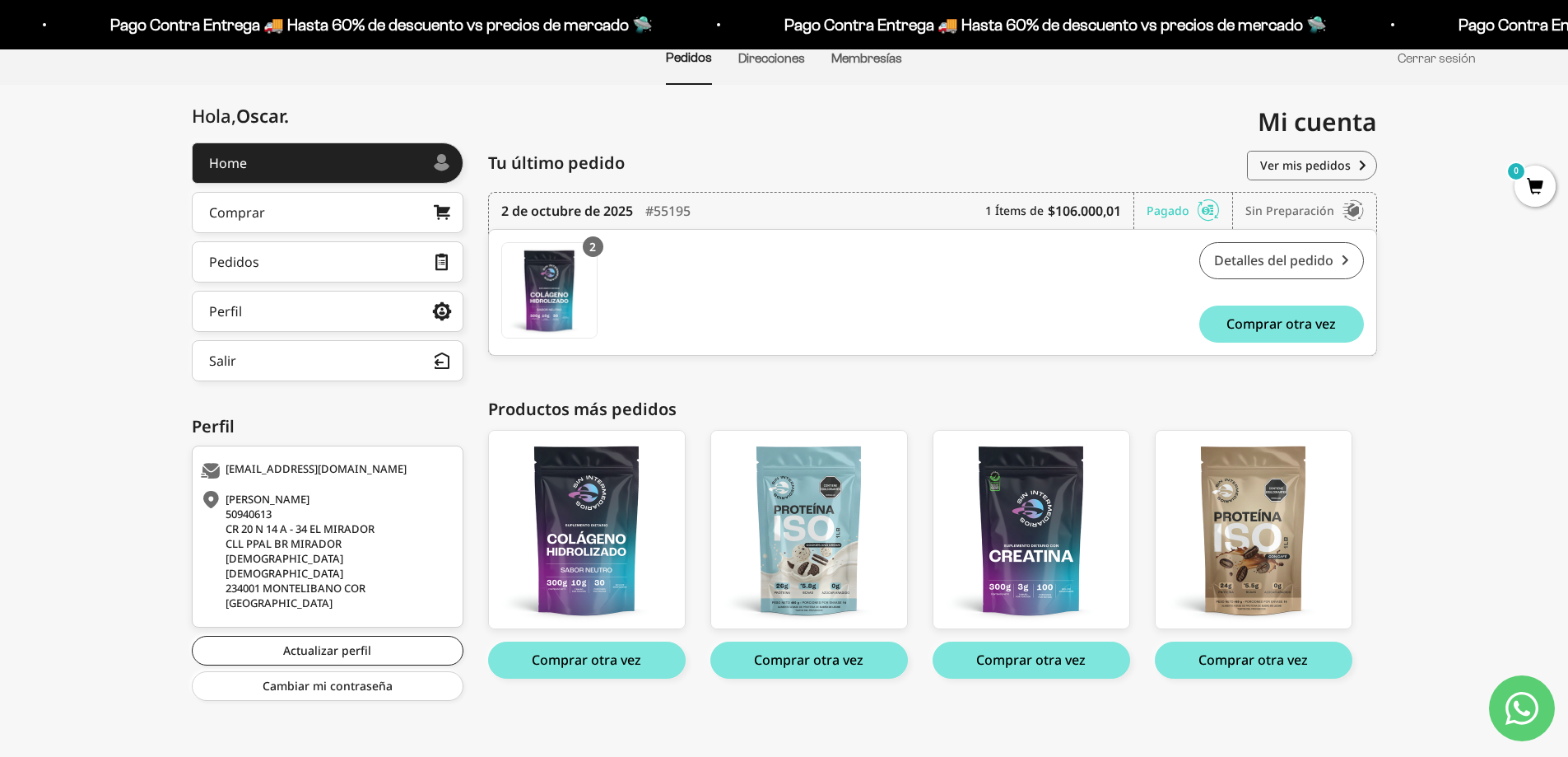
click at [1303, 262] on link "Detalles del pedido" at bounding box center [1281, 260] width 164 height 37
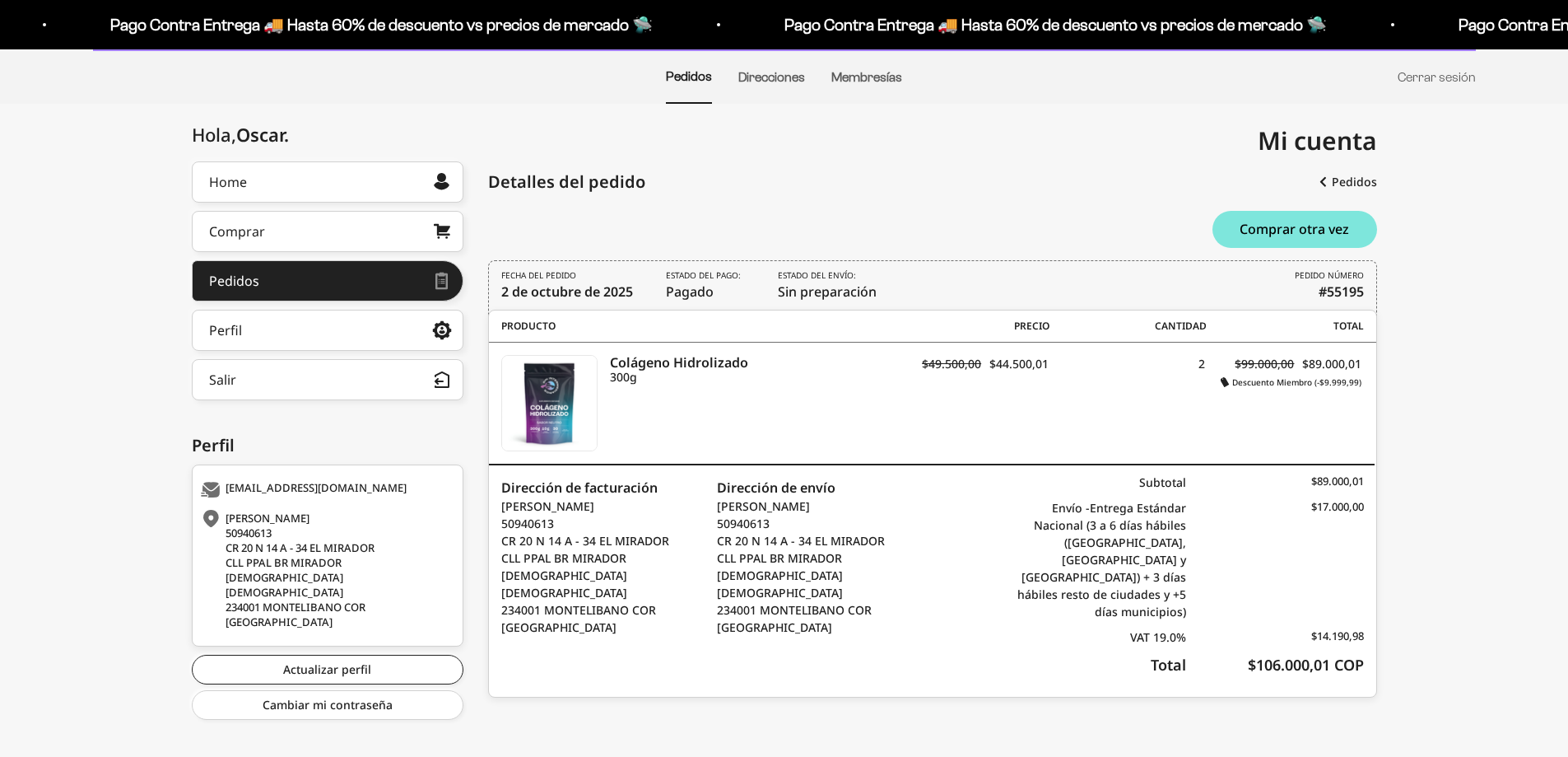
scroll to position [124, 0]
